Goal: Task Accomplishment & Management: Manage account settings

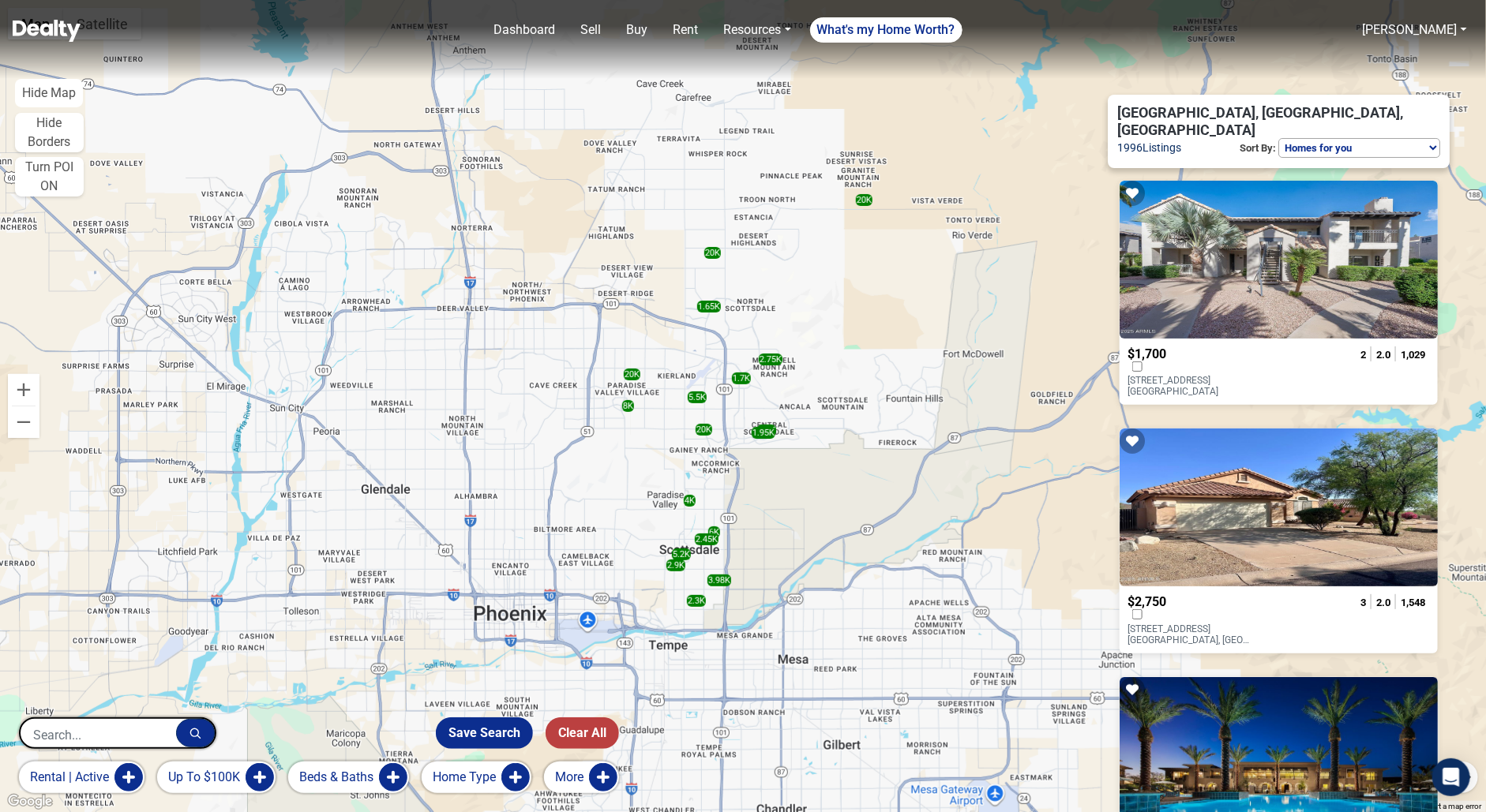
click at [115, 777] on button "rental | active" at bounding box center [81, 778] width 126 height 32
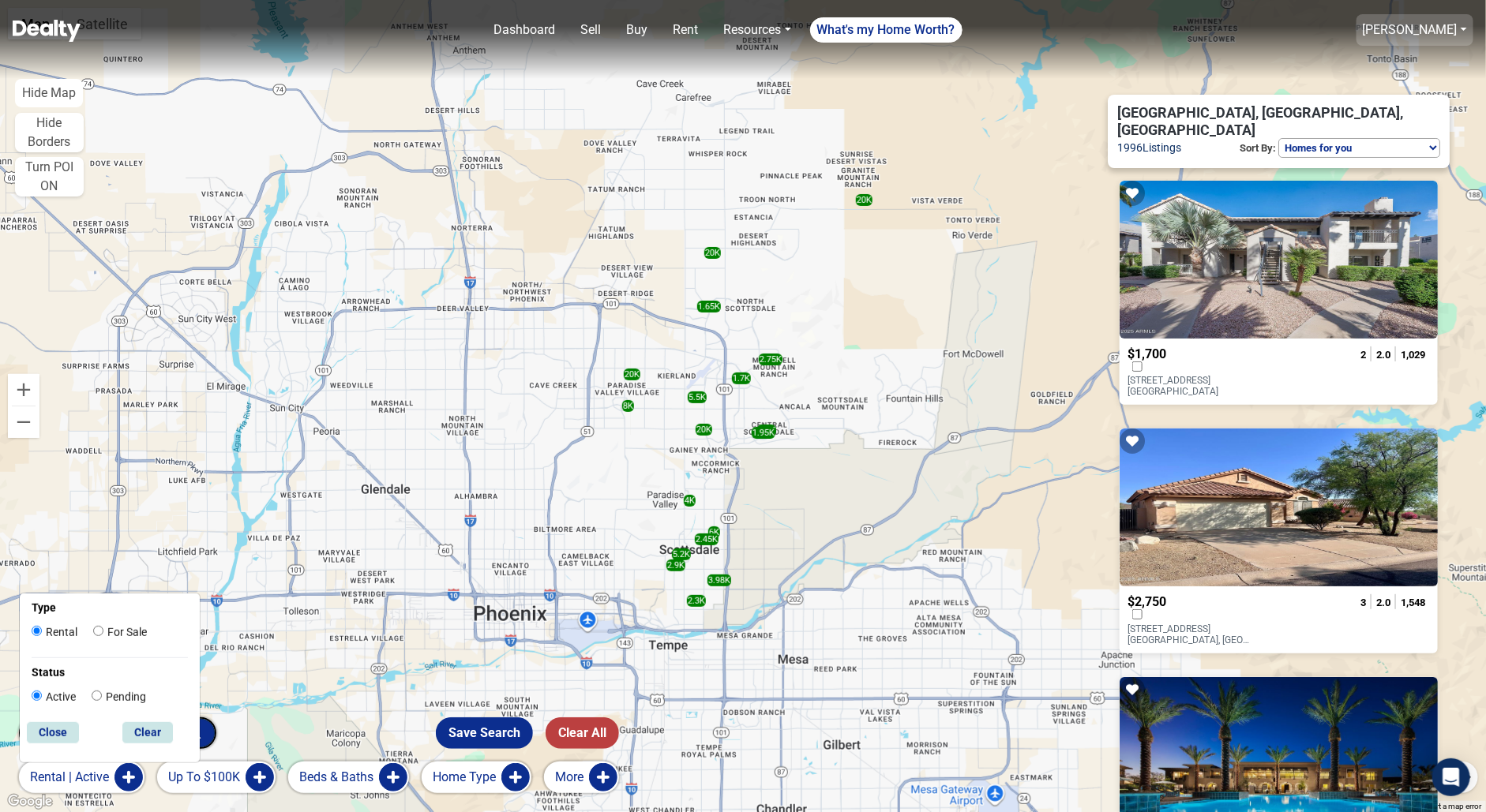
click at [1447, 27] on link "[PERSON_NAME]" at bounding box center [1411, 30] width 95 height 15
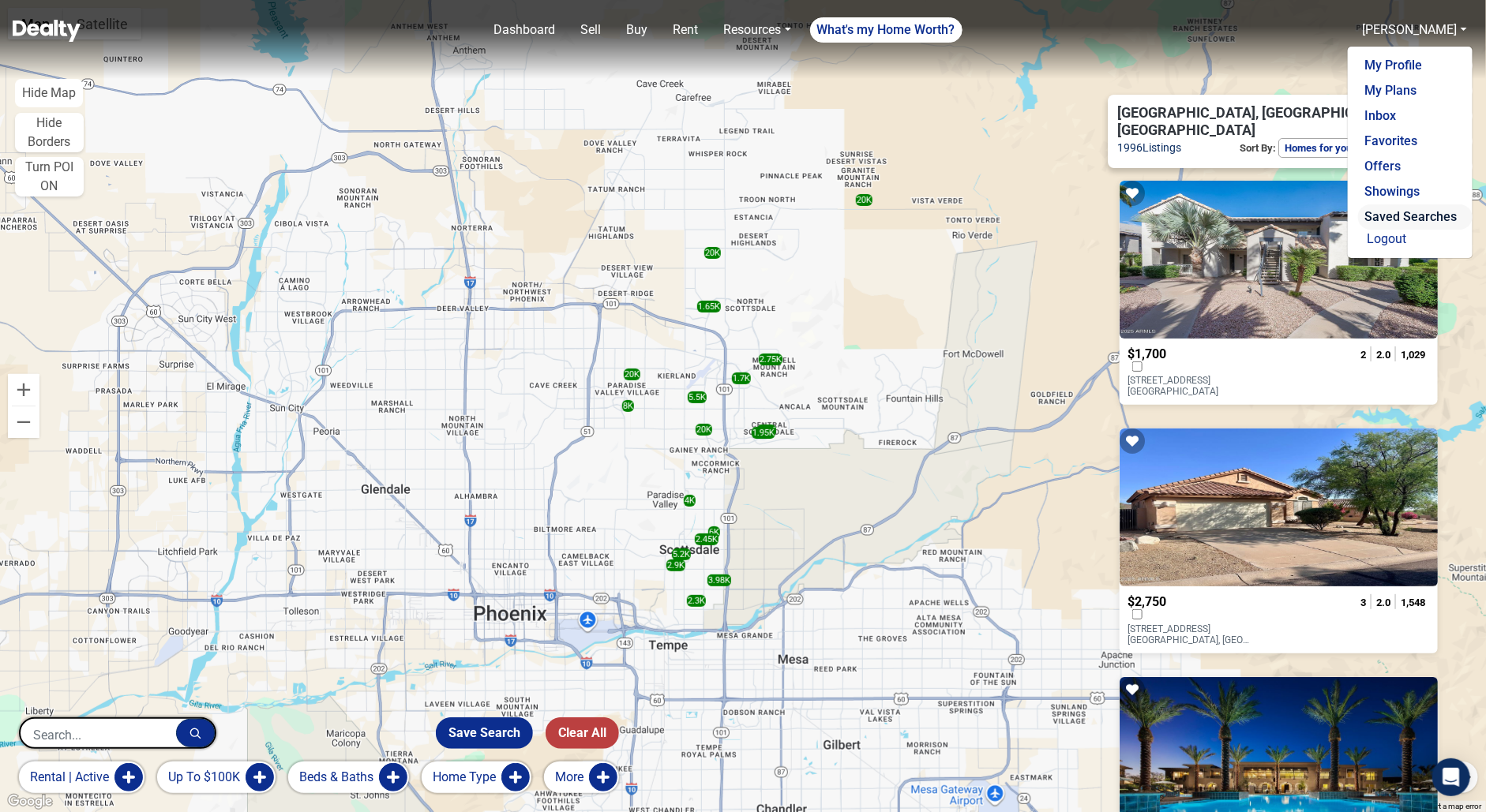
click at [1396, 210] on link "Saved Searches" at bounding box center [1415, 216] width 115 height 25
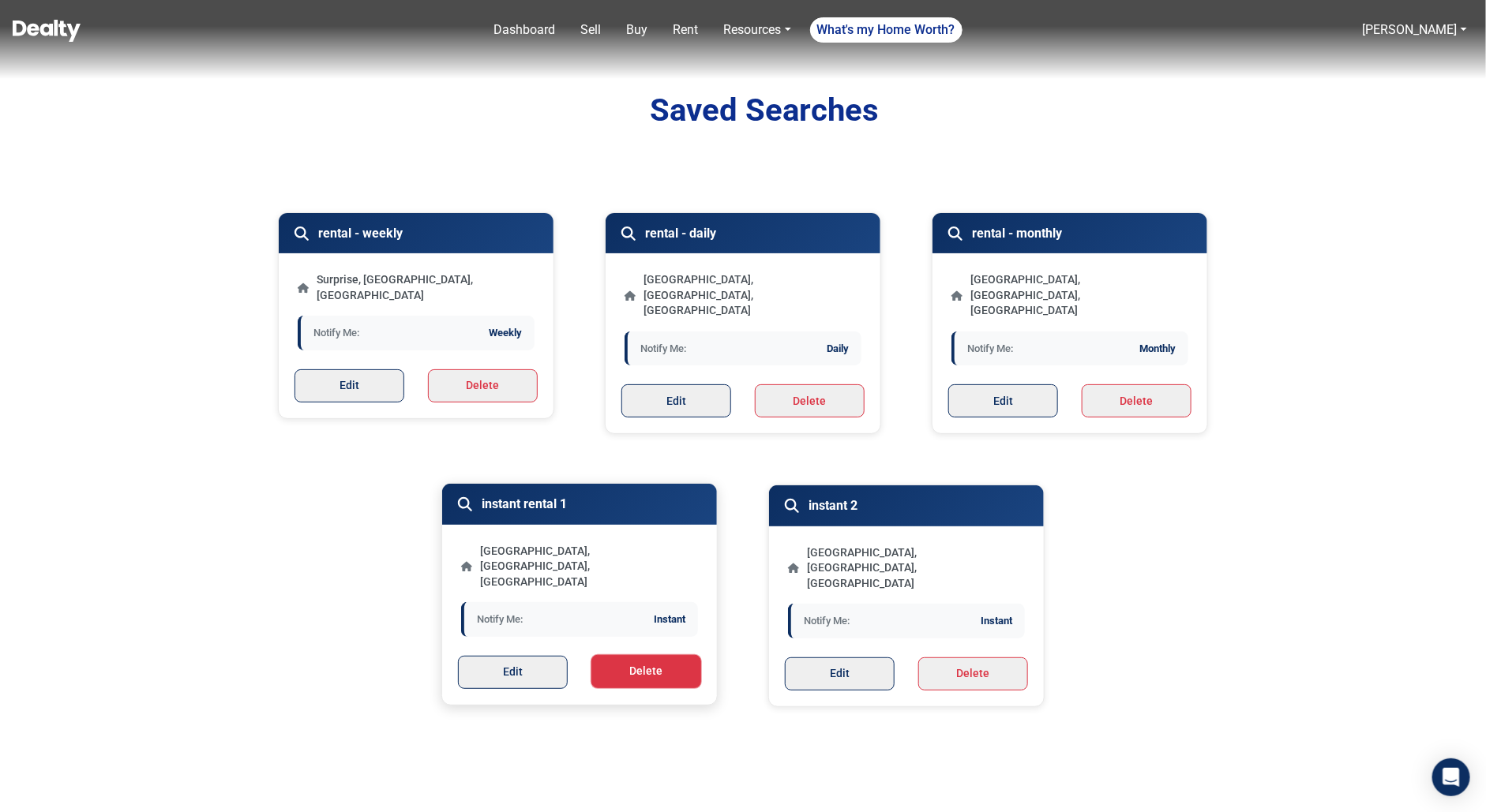
click at [651, 655] on button "Delete" at bounding box center [647, 671] width 110 height 34
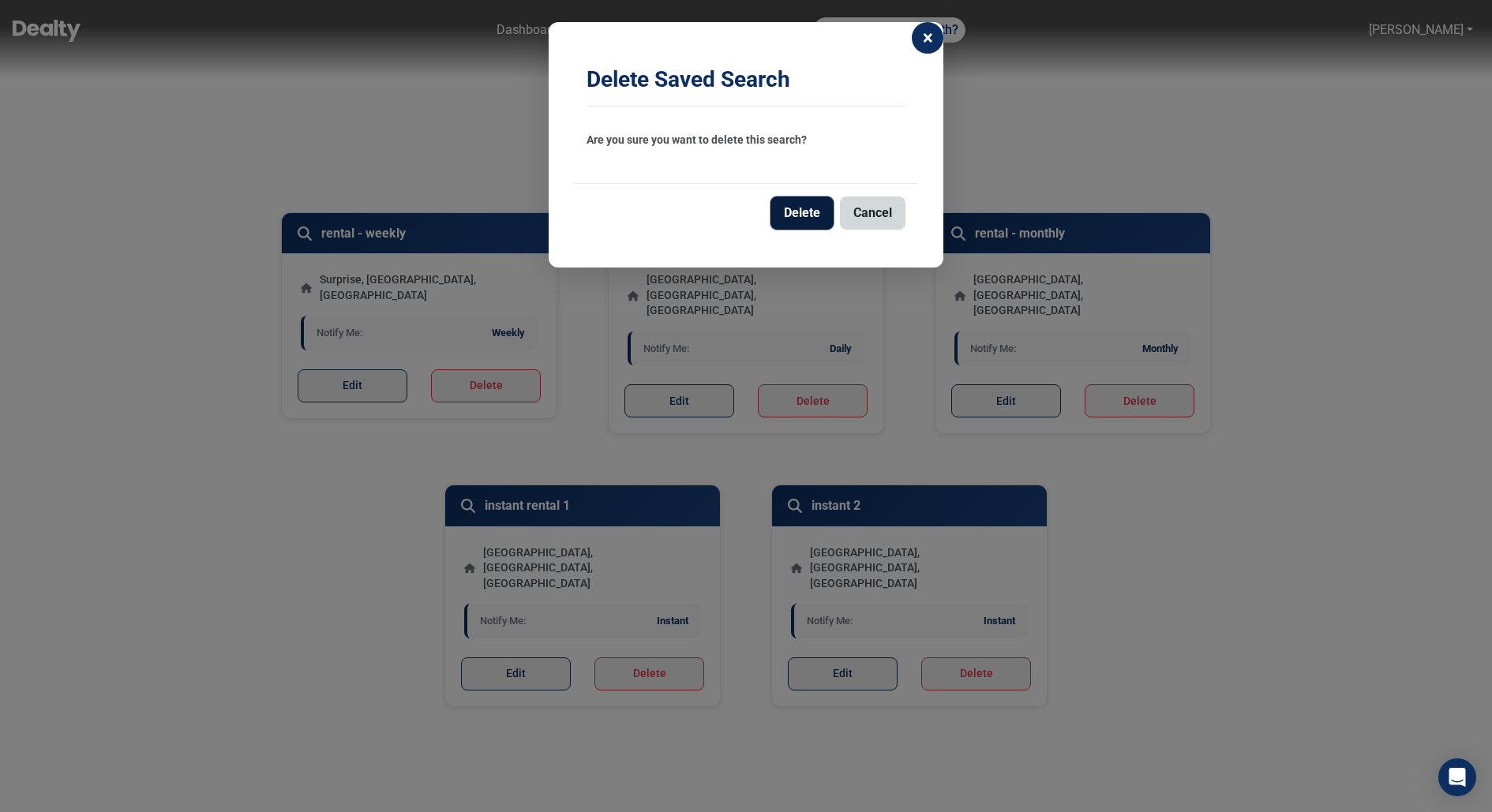
click at [821, 216] on button "Delete" at bounding box center [802, 213] width 63 height 34
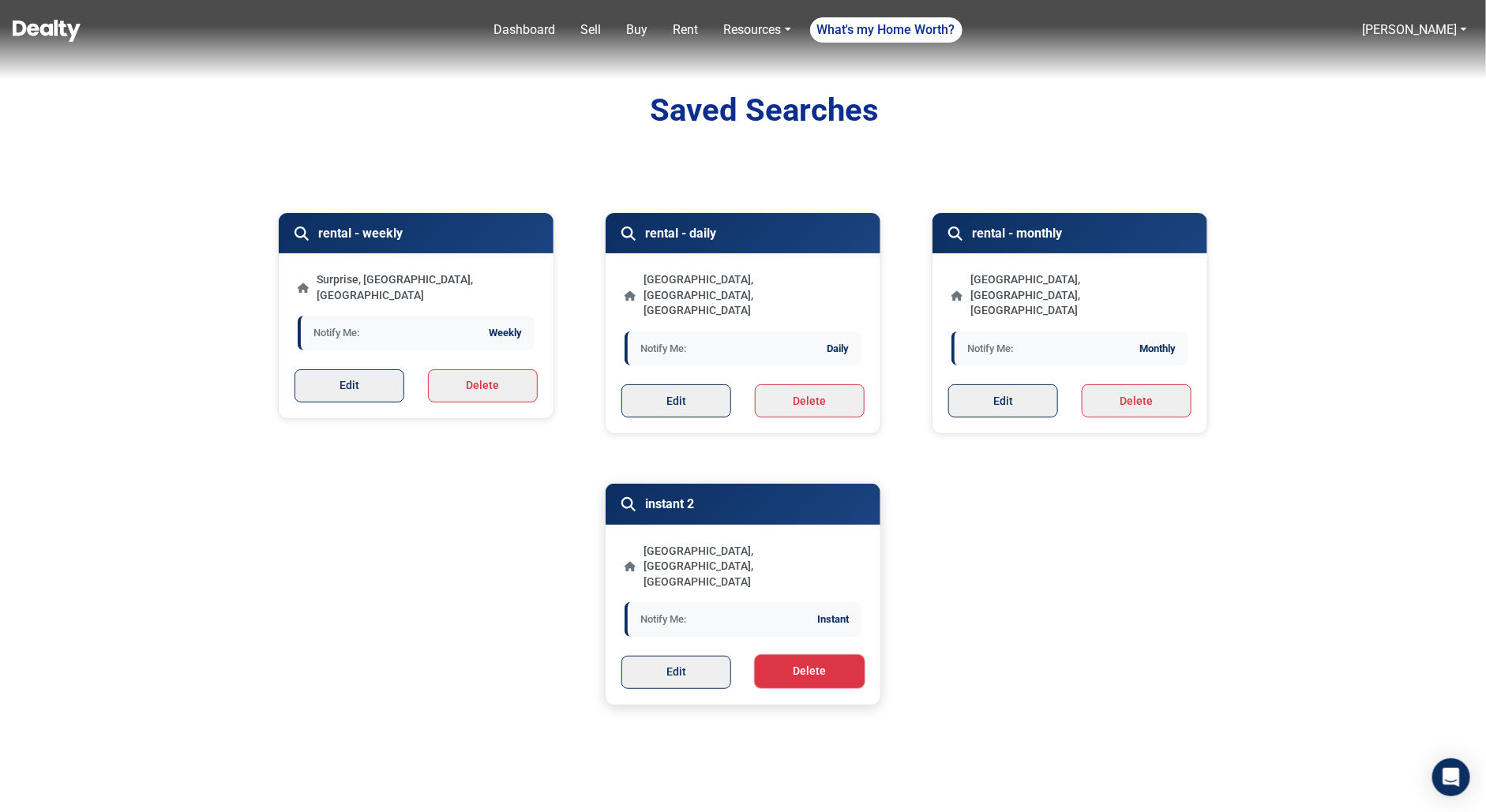
click at [789, 655] on button "Delete" at bounding box center [810, 671] width 110 height 34
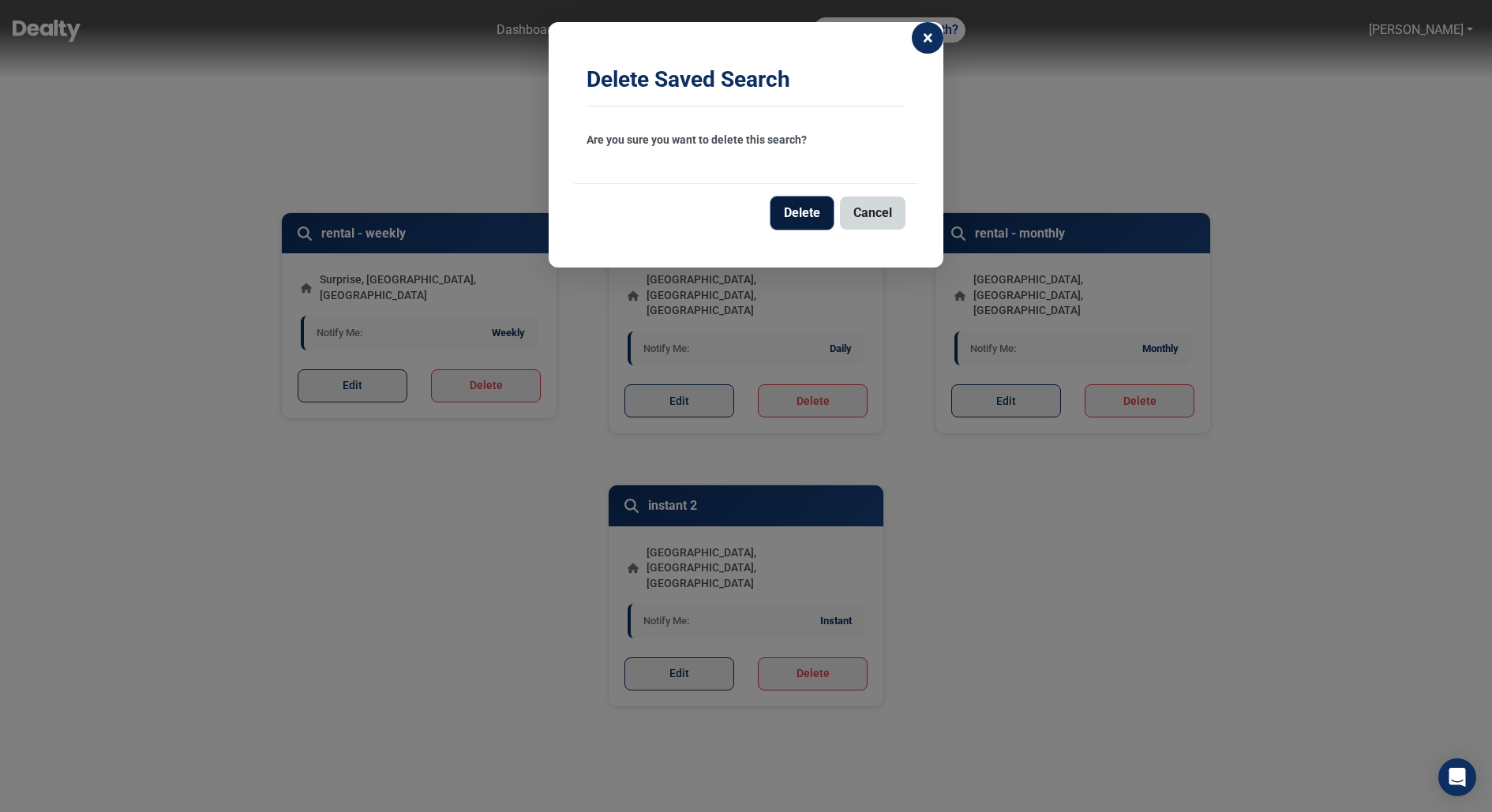
click at [787, 217] on button "Delete" at bounding box center [802, 213] width 63 height 34
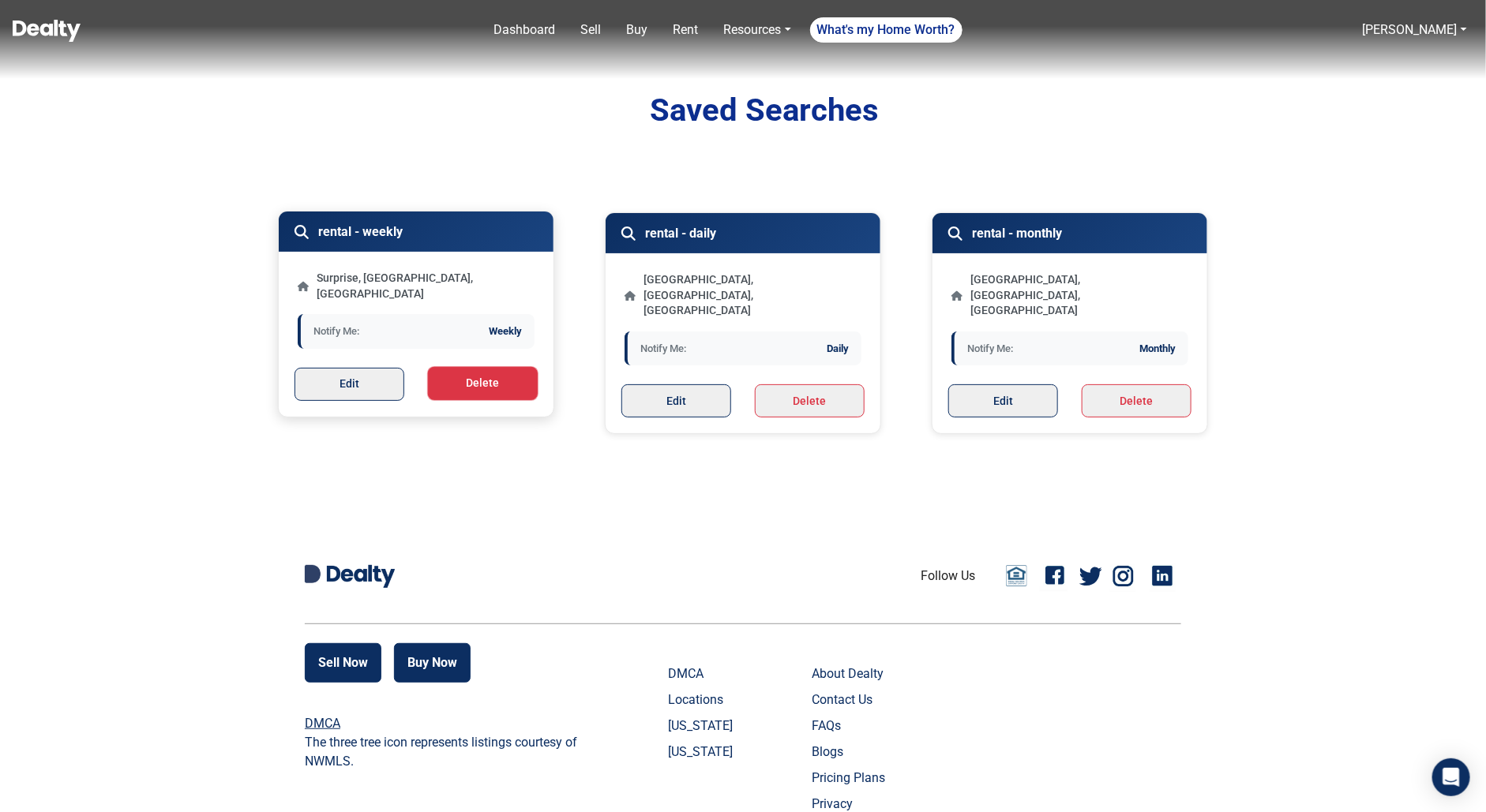
click at [530, 379] on button "Delete" at bounding box center [483, 384] width 110 height 34
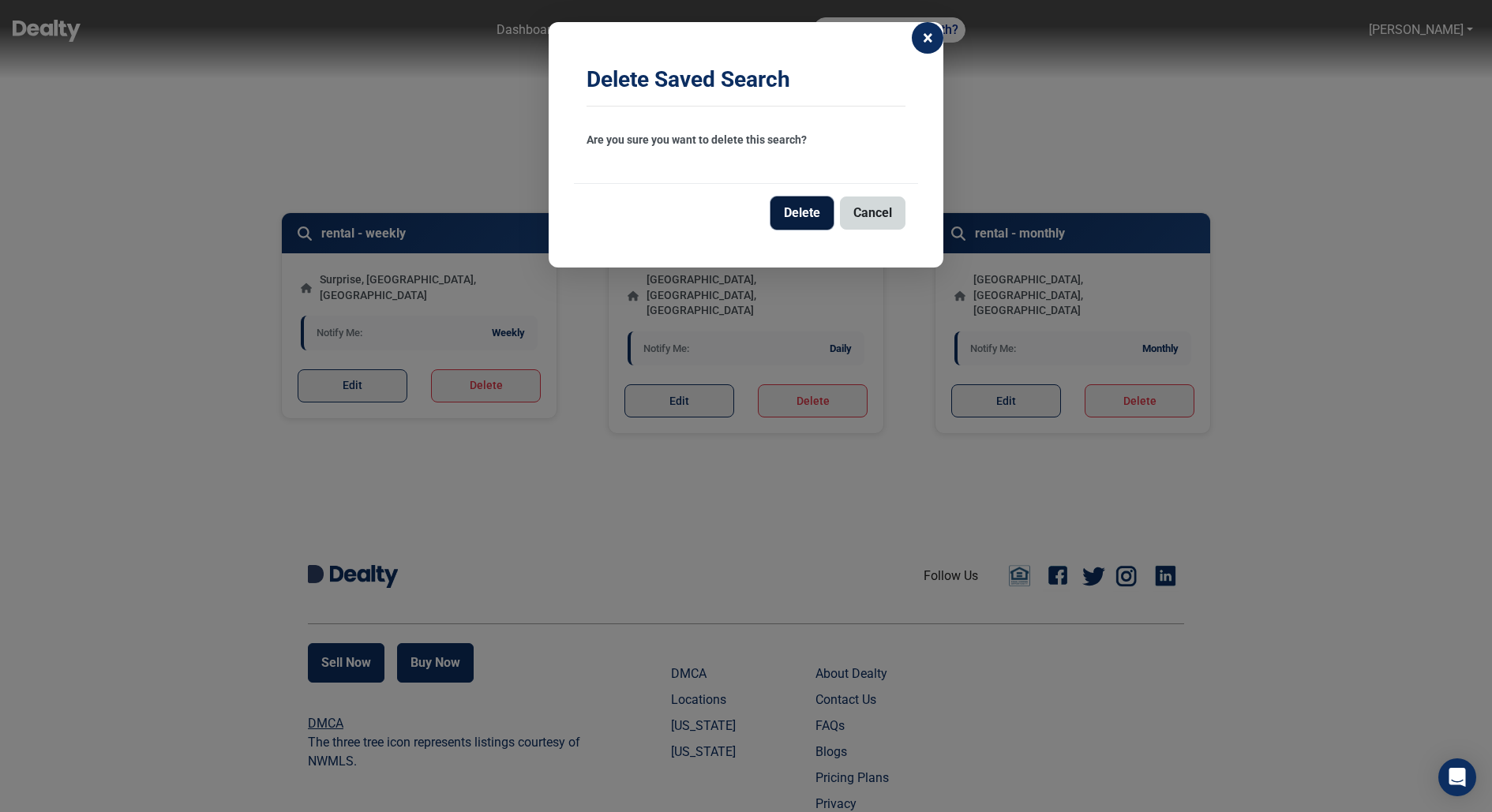
click at [803, 217] on button "Delete" at bounding box center [802, 213] width 63 height 34
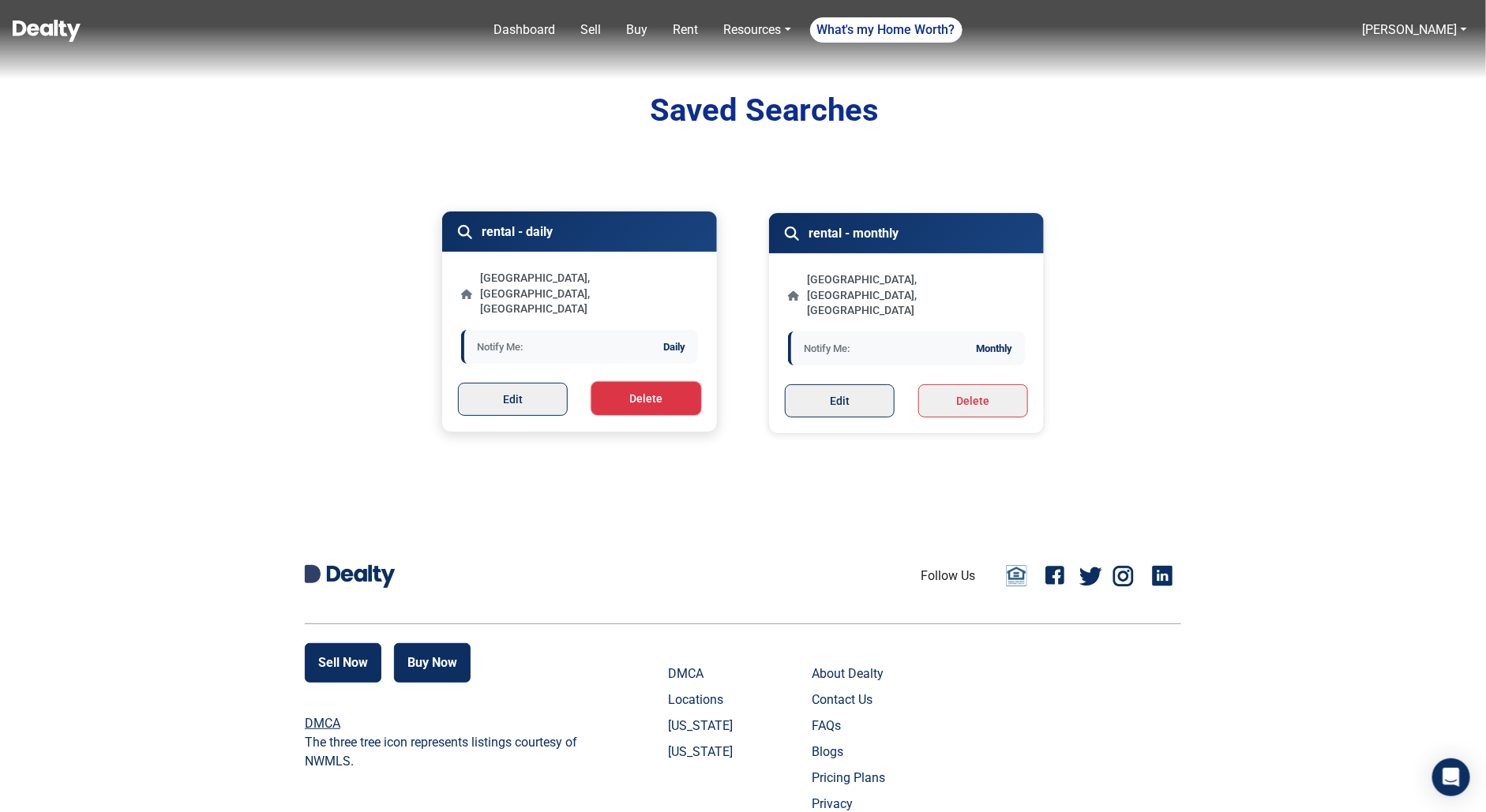
click at [696, 382] on button "Delete" at bounding box center [647, 399] width 110 height 34
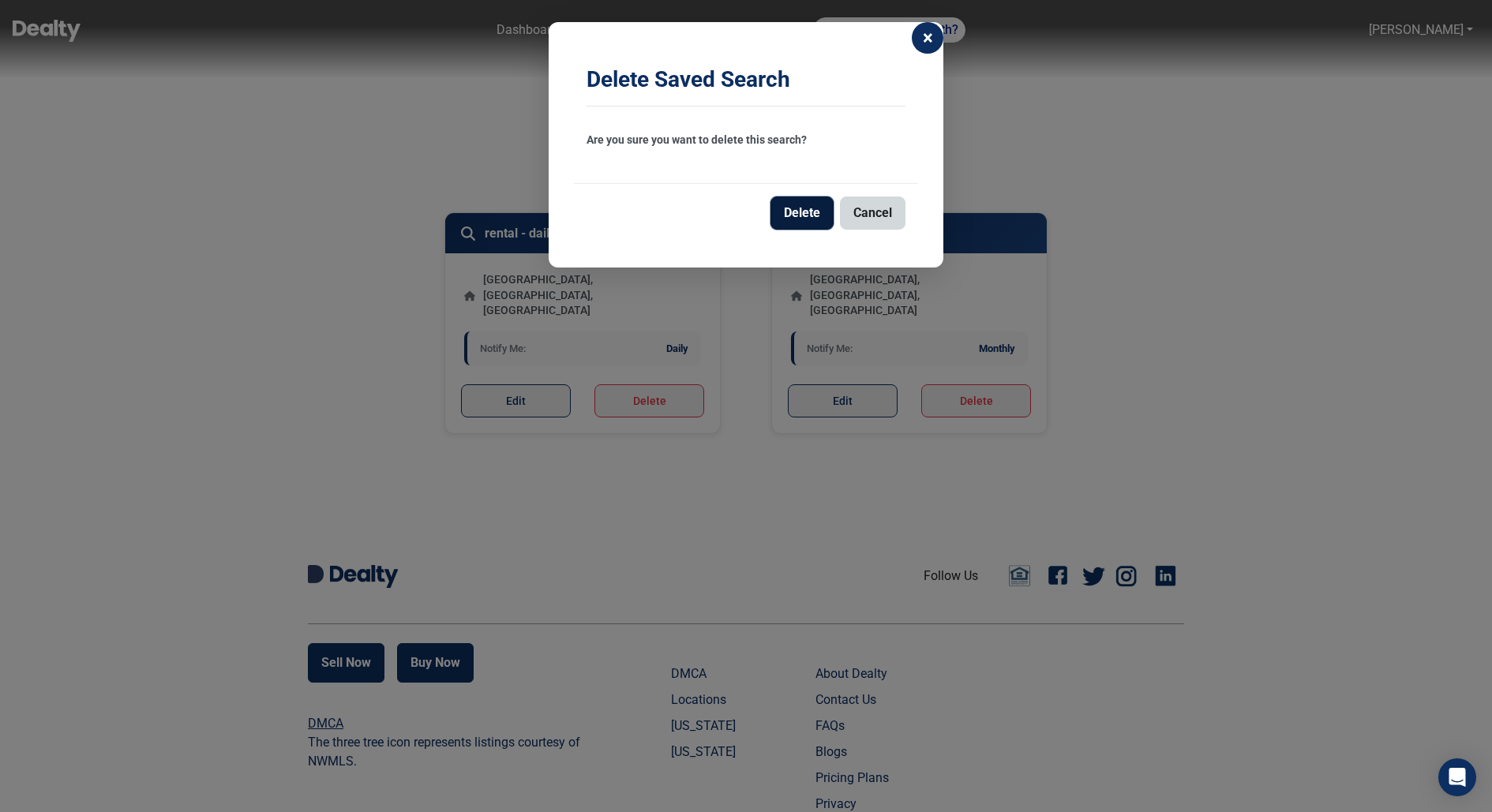
click at [801, 220] on button "Delete" at bounding box center [802, 213] width 63 height 34
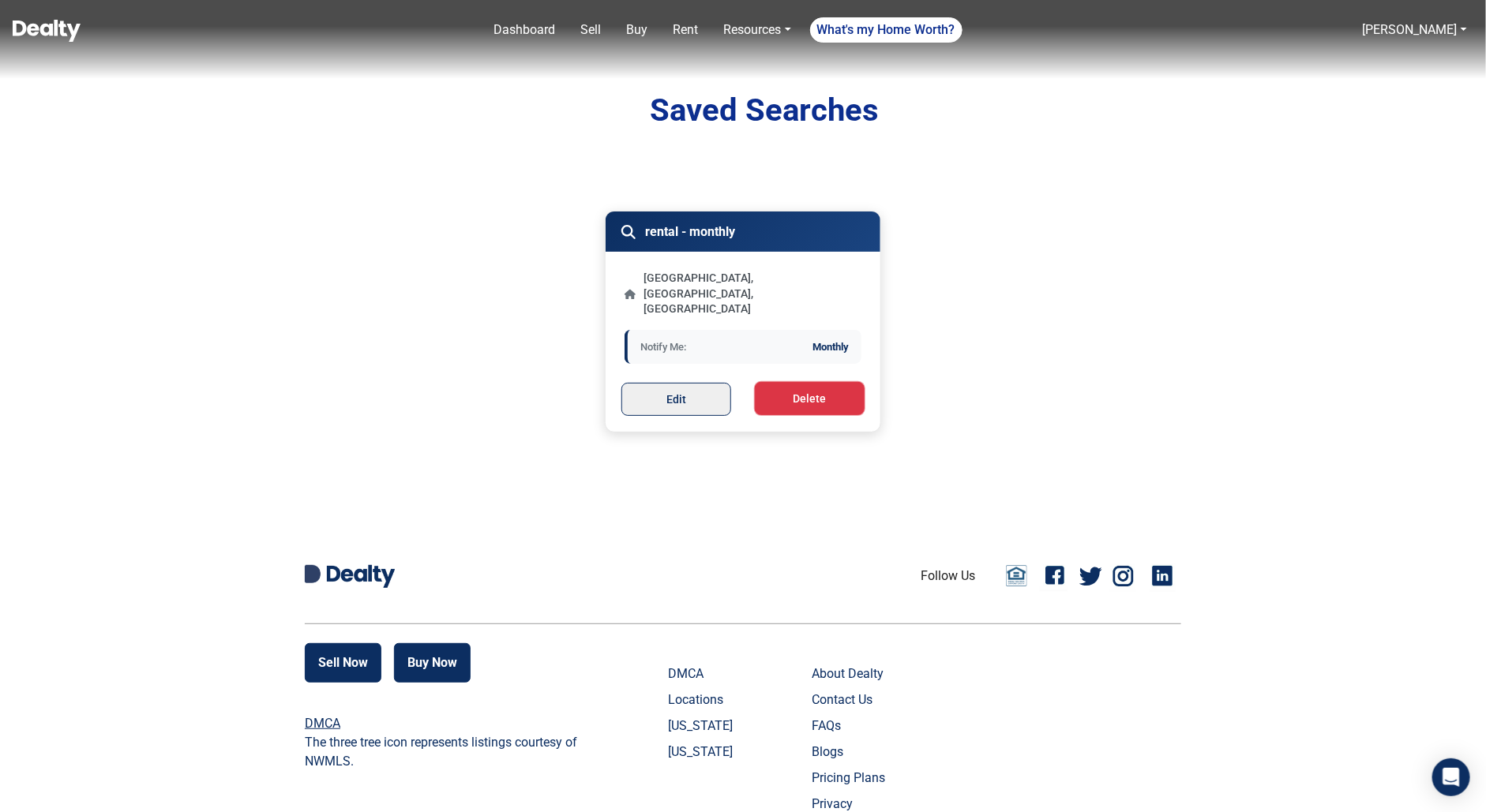
click at [796, 382] on button "Delete" at bounding box center [810, 399] width 110 height 34
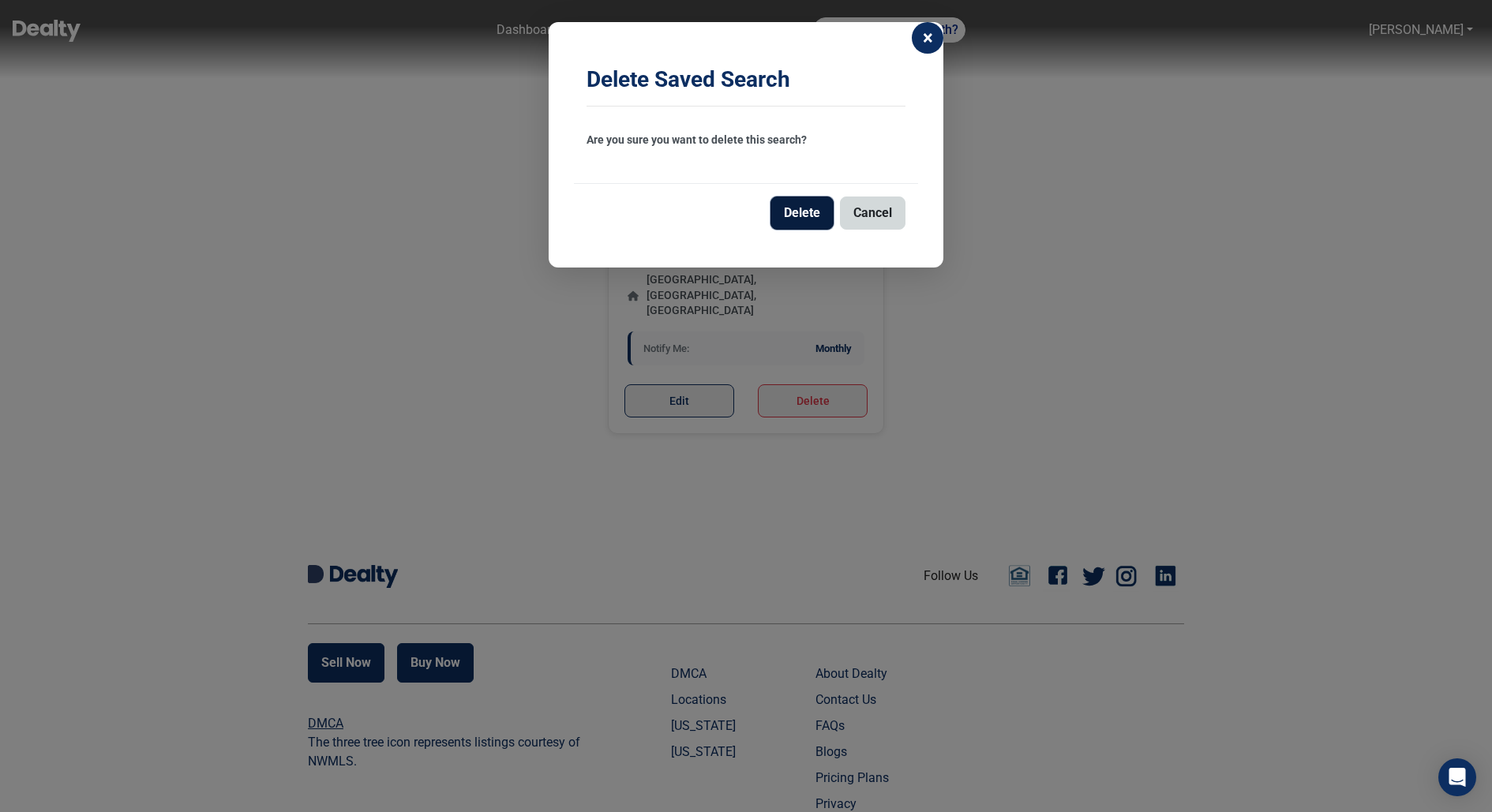
click at [789, 228] on button "Delete" at bounding box center [802, 213] width 63 height 34
click at [789, 220] on button "Delete" at bounding box center [802, 213] width 63 height 34
